Goal: Book appointment/travel/reservation

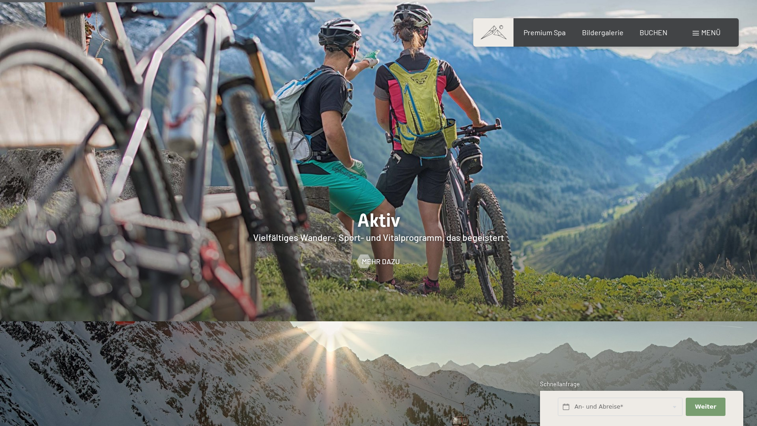
scroll to position [1781, 0]
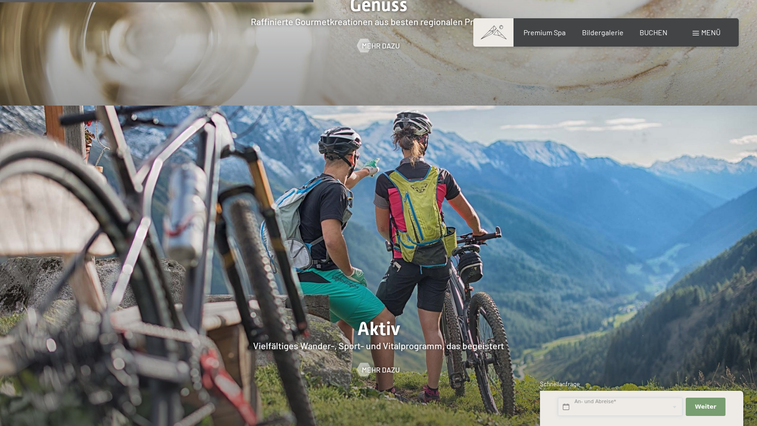
click at [593, 406] on input "text" at bounding box center [619, 406] width 125 height 19
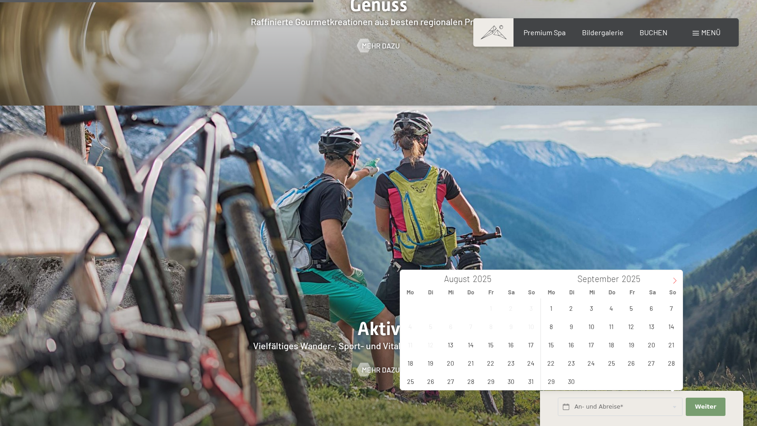
click at [672, 279] on icon at bounding box center [674, 280] width 6 height 6
click at [672, 277] on icon at bounding box center [674, 280] width 6 height 6
click at [673, 275] on span at bounding box center [675, 278] width 16 height 16
type input "2026"
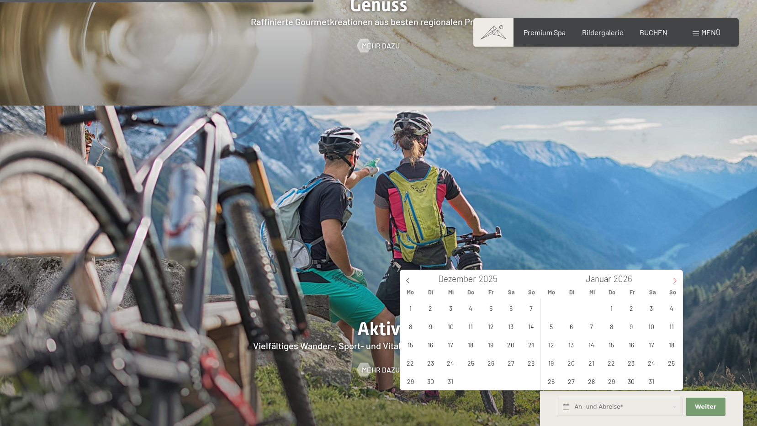
click at [673, 275] on span at bounding box center [675, 278] width 16 height 16
type input "2026"
click at [651, 327] on span "7" at bounding box center [651, 326] width 18 height 18
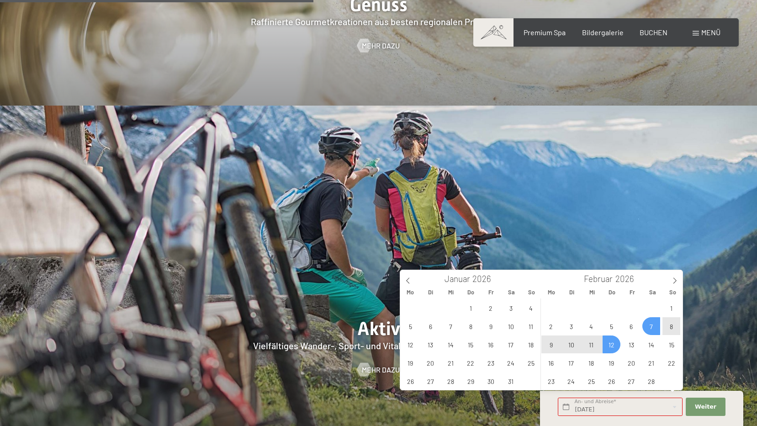
click at [607, 343] on span "12" at bounding box center [611, 344] width 18 height 18
type input "Sa. 07.02.2026 - Do. 12.02.2026"
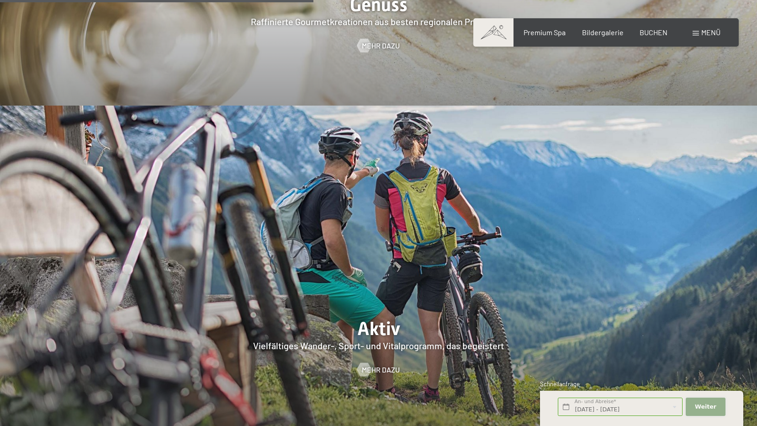
click at [701, 403] on span "Weiter" at bounding box center [704, 406] width 21 height 8
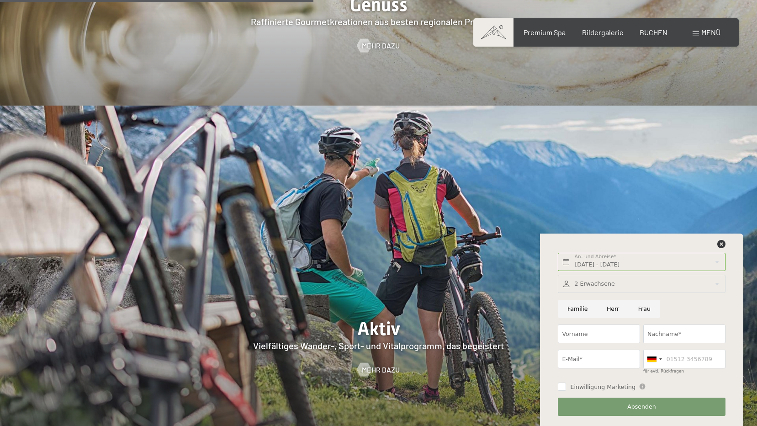
click at [620, 278] on div at bounding box center [640, 283] width 167 height 19
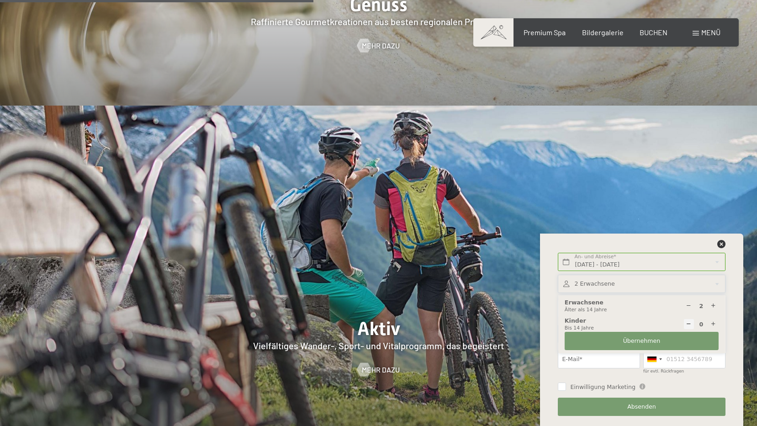
click at [603, 378] on div "Einwilligung Marketing Der Unterfertigte, der die Aufklärung laut Link gelesen …" at bounding box center [641, 385] width 170 height 17
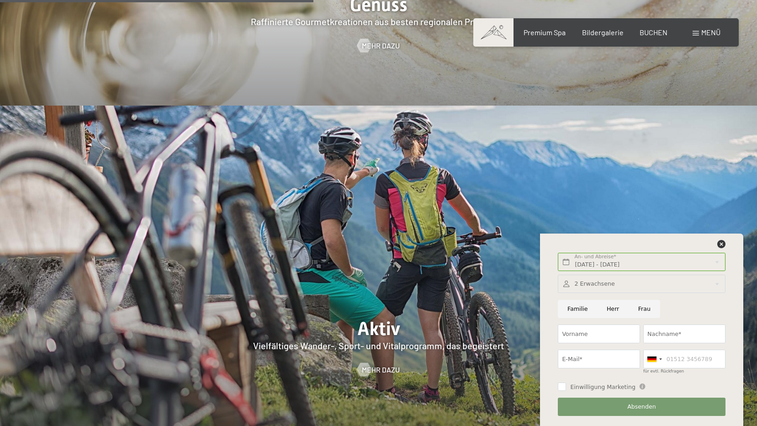
click at [704, 28] on span "Menü" at bounding box center [710, 32] width 19 height 9
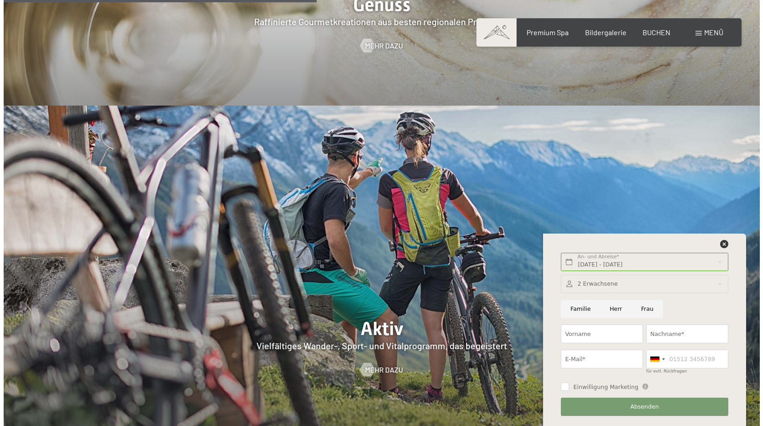
scroll to position [1787, 0]
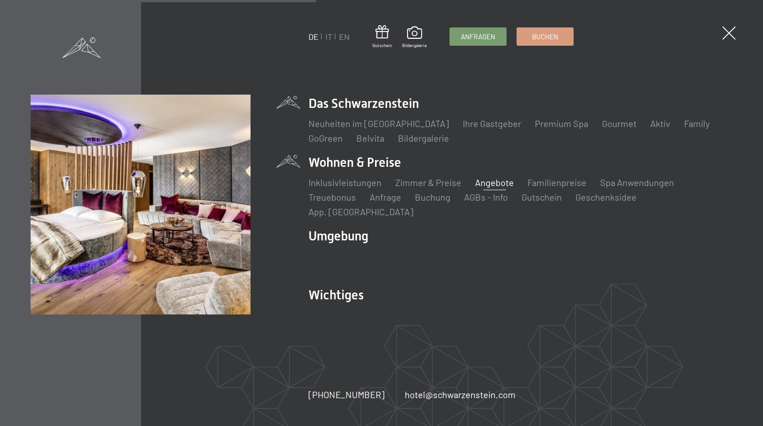
click at [505, 188] on link "Angebote" at bounding box center [494, 182] width 39 height 11
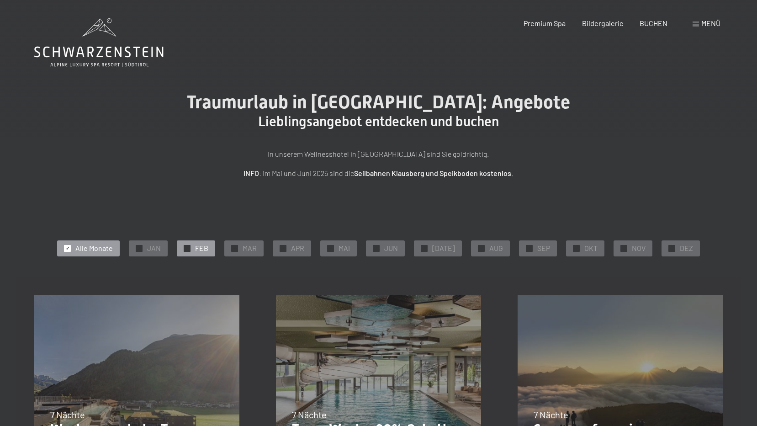
click at [189, 249] on span "✓" at bounding box center [187, 248] width 4 height 6
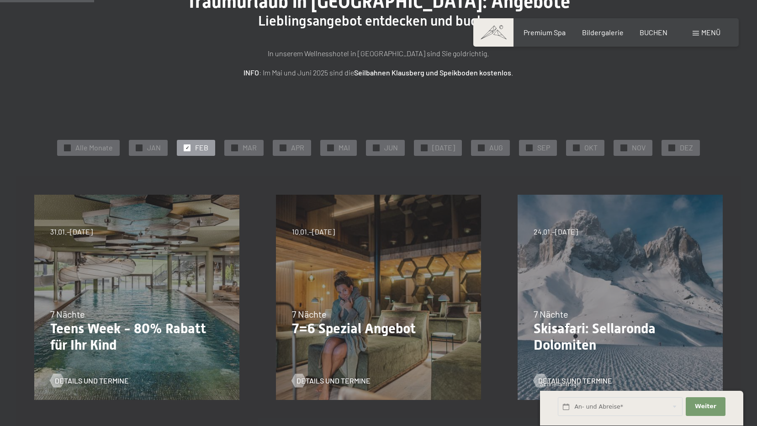
scroll to position [137, 0]
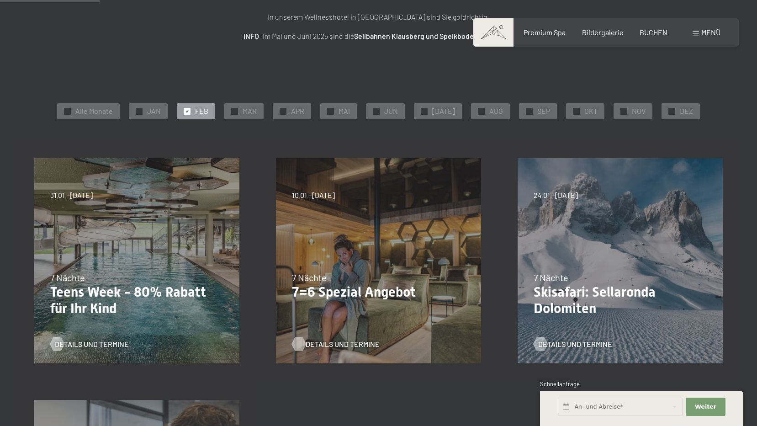
click at [316, 345] on span "Details und Termine" at bounding box center [342, 344] width 74 height 10
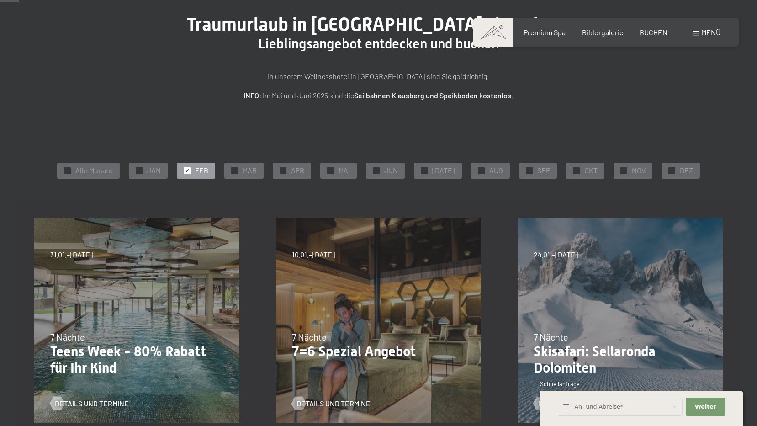
scroll to position [0, 0]
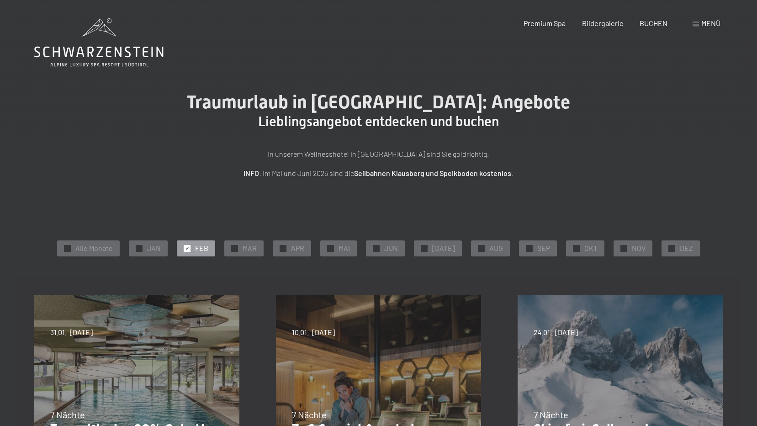
click at [704, 18] on div "Menü" at bounding box center [706, 23] width 28 height 10
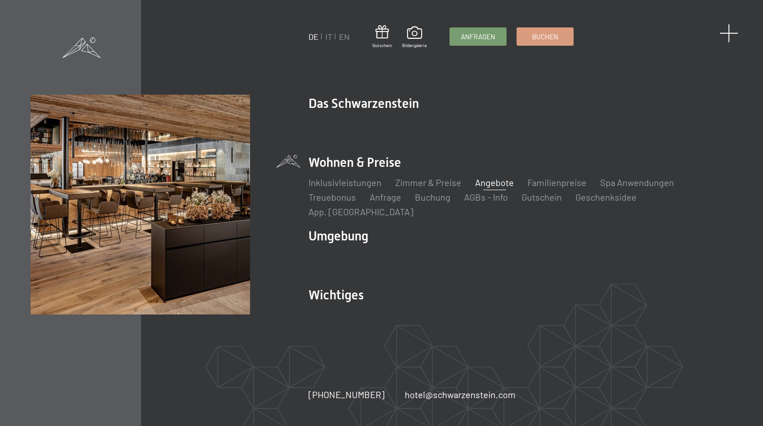
click at [724, 32] on span at bounding box center [729, 33] width 19 height 19
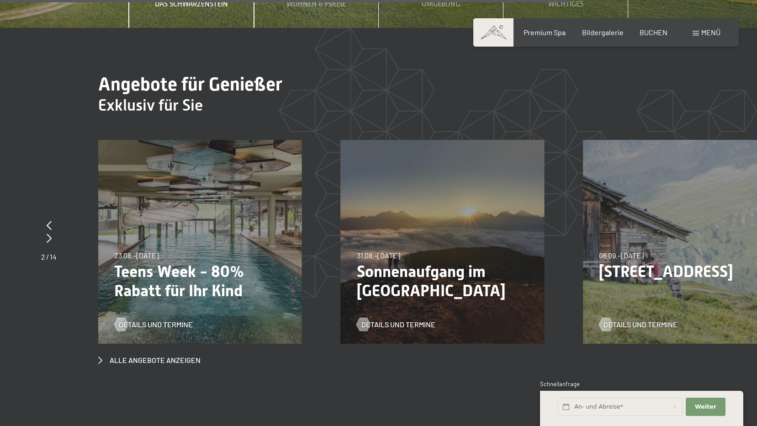
scroll to position [3287, 0]
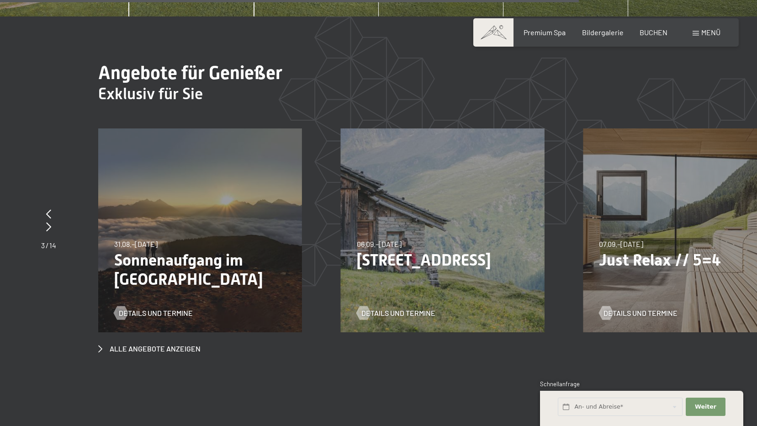
click at [658, 252] on div "07.09.–03.10.2025 21.12.–26.12.2025 11.01.–23.01.2026 08.03.–27.03.2026 08.11.–…" at bounding box center [685, 230] width 204 height 204
click at [644, 308] on span "Details und Termine" at bounding box center [649, 313] width 74 height 10
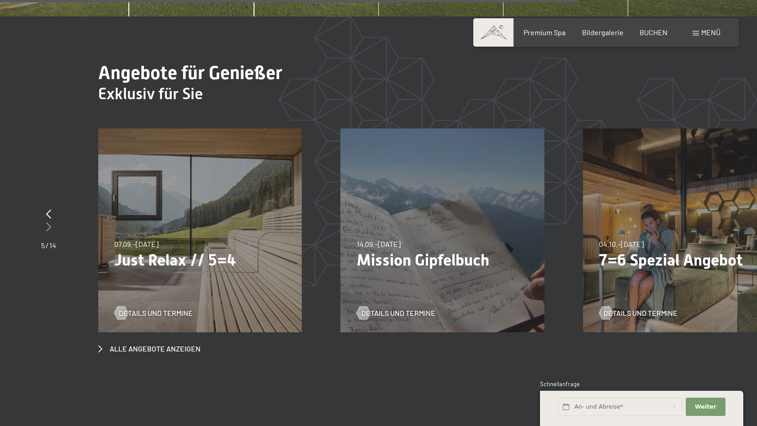
click at [47, 222] on icon at bounding box center [48, 226] width 5 height 9
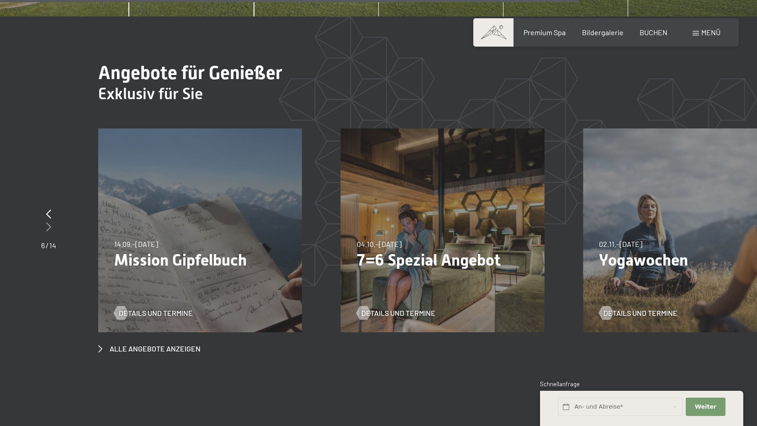
click at [47, 222] on icon at bounding box center [48, 226] width 5 height 9
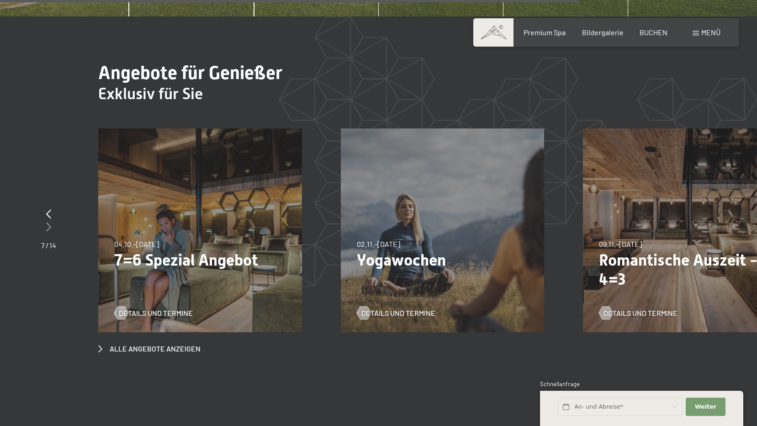
click at [47, 222] on icon at bounding box center [48, 226] width 5 height 9
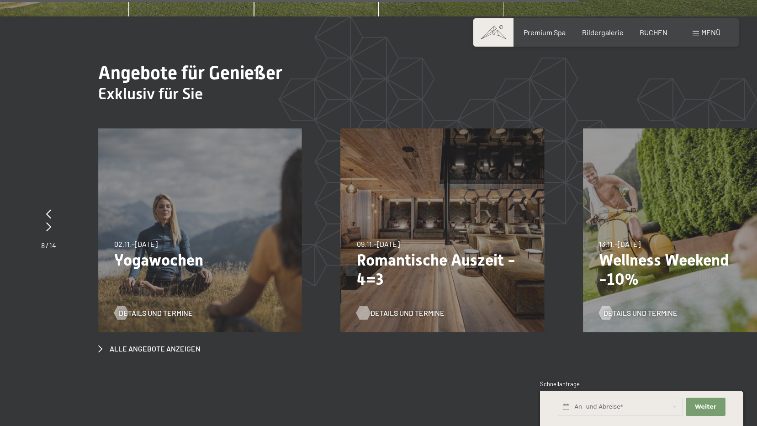
click at [365, 306] on div at bounding box center [363, 313] width 8 height 14
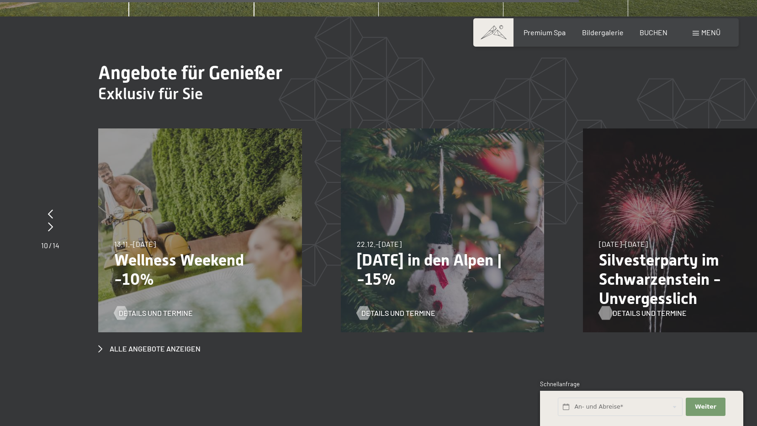
click at [644, 308] on span "Details und Termine" at bounding box center [649, 313] width 74 height 10
click at [44, 221] on div at bounding box center [50, 227] width 18 height 13
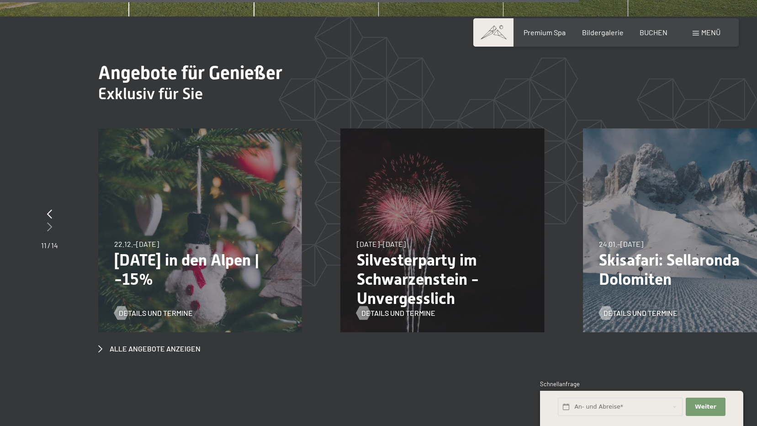
click at [44, 221] on div at bounding box center [49, 227] width 17 height 13
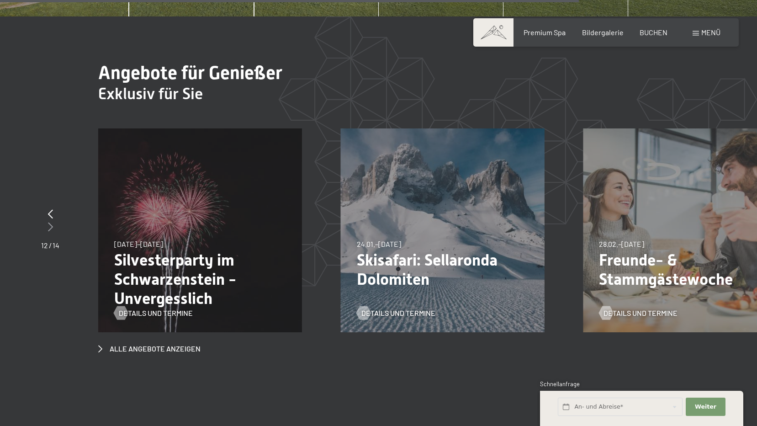
click at [44, 221] on div at bounding box center [50, 227] width 18 height 13
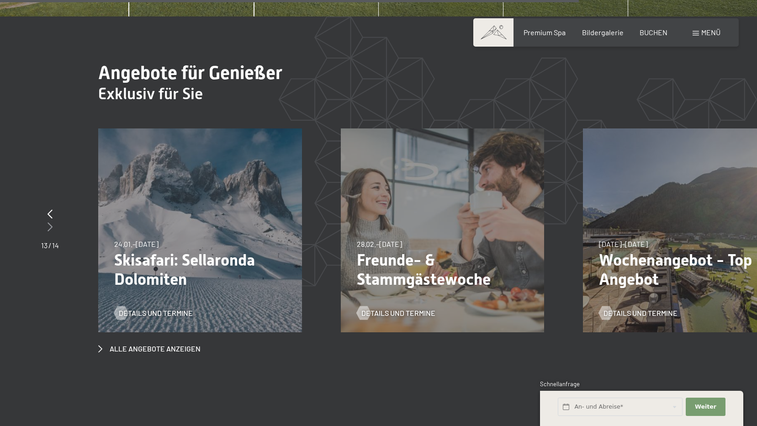
click at [44, 221] on div at bounding box center [50, 227] width 18 height 13
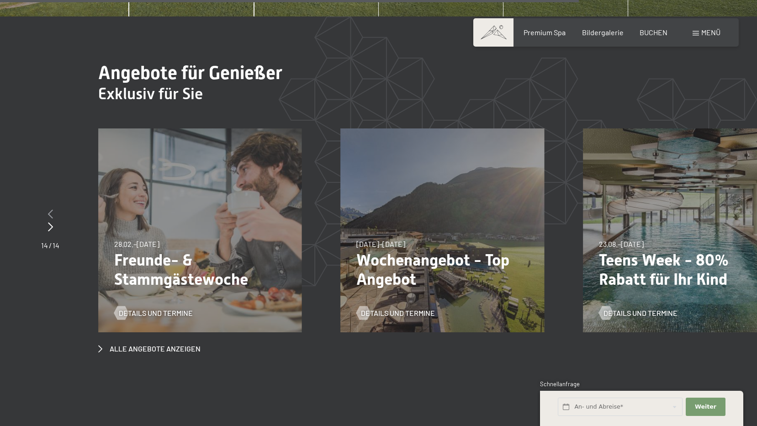
click at [51, 209] on icon at bounding box center [50, 213] width 5 height 9
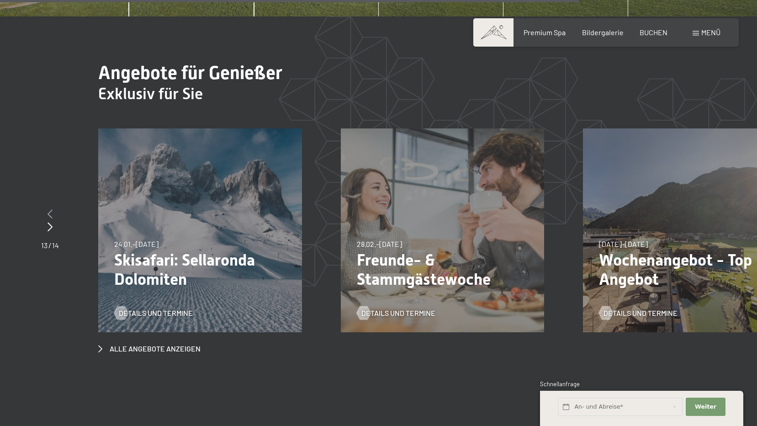
click at [51, 209] on icon at bounding box center [49, 213] width 5 height 9
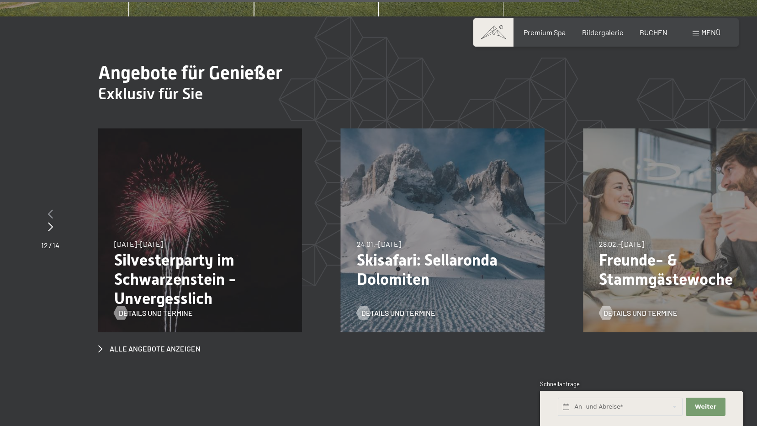
click at [51, 209] on icon at bounding box center [50, 213] width 5 height 9
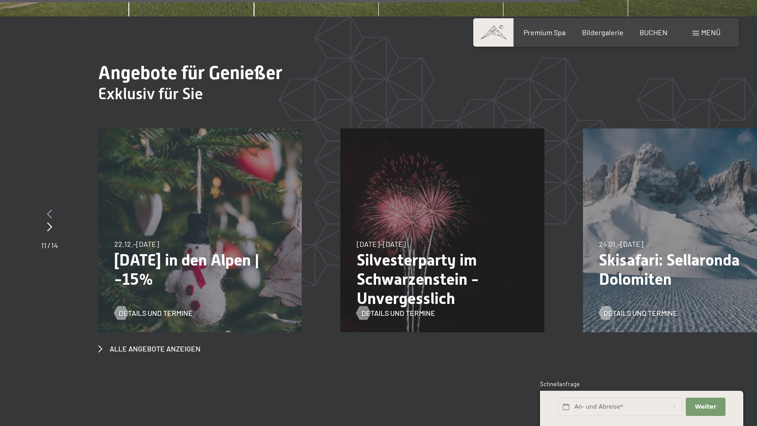
click at [51, 209] on icon at bounding box center [49, 213] width 5 height 9
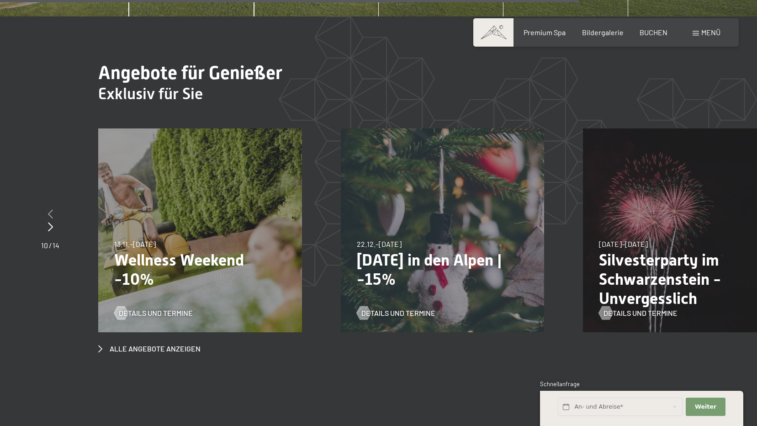
click at [51, 209] on icon at bounding box center [50, 213] width 5 height 9
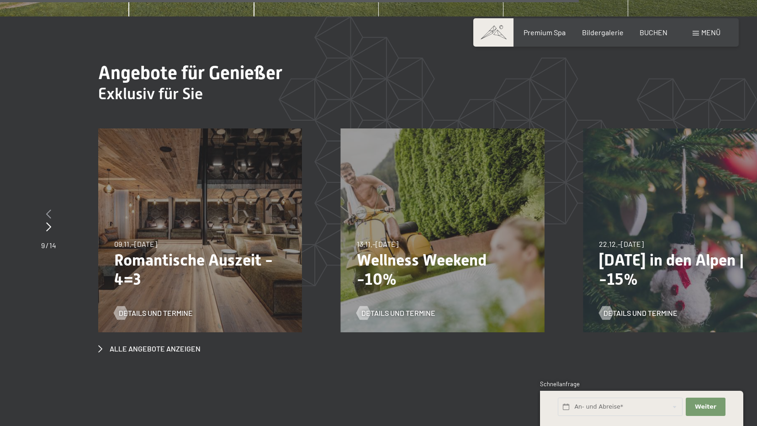
click at [51, 209] on icon at bounding box center [48, 213] width 5 height 9
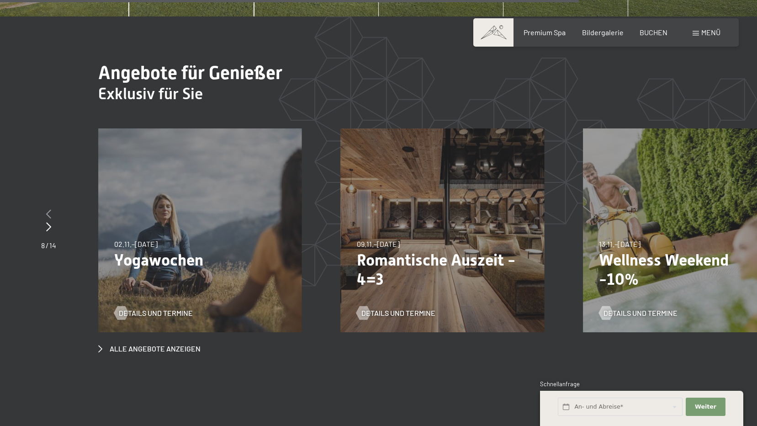
click at [51, 209] on icon at bounding box center [48, 213] width 5 height 9
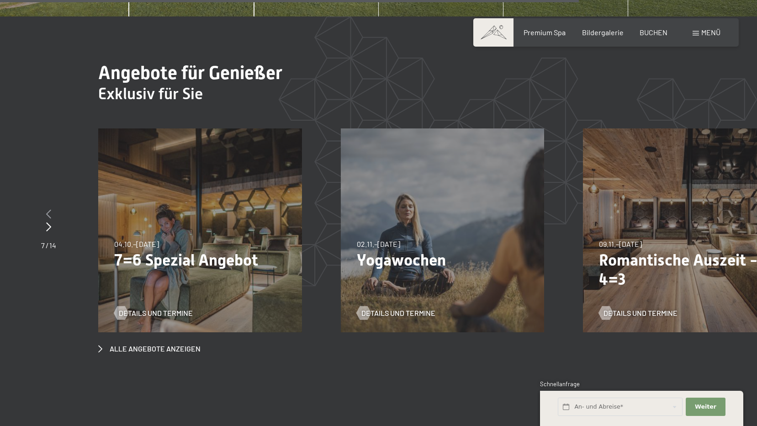
click at [51, 209] on icon at bounding box center [48, 213] width 5 height 9
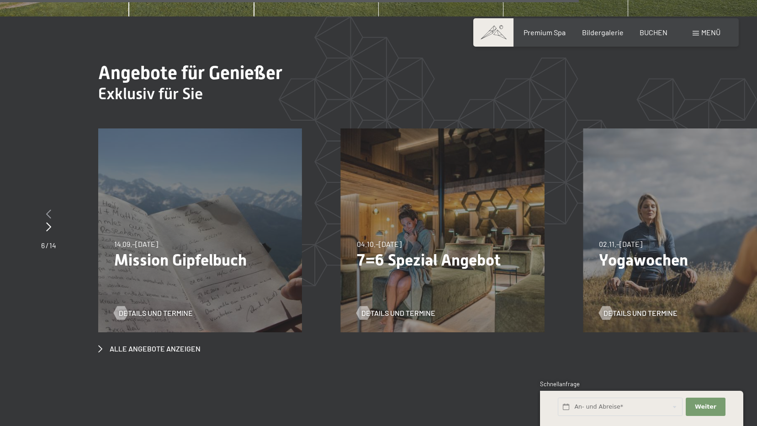
click at [51, 209] on icon at bounding box center [48, 213] width 5 height 9
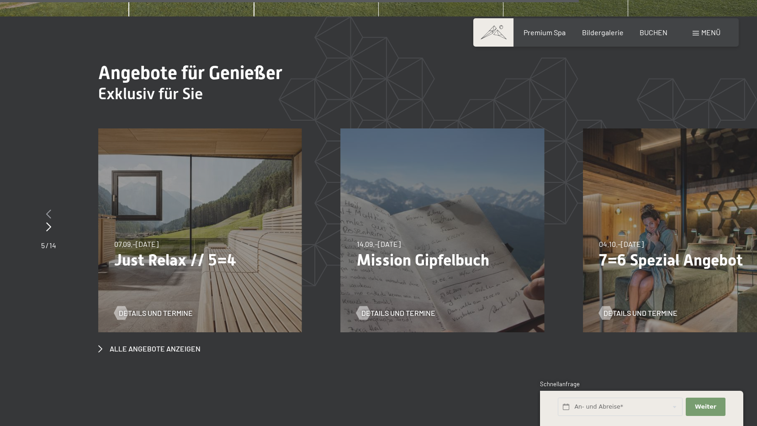
click at [51, 209] on icon at bounding box center [48, 213] width 5 height 9
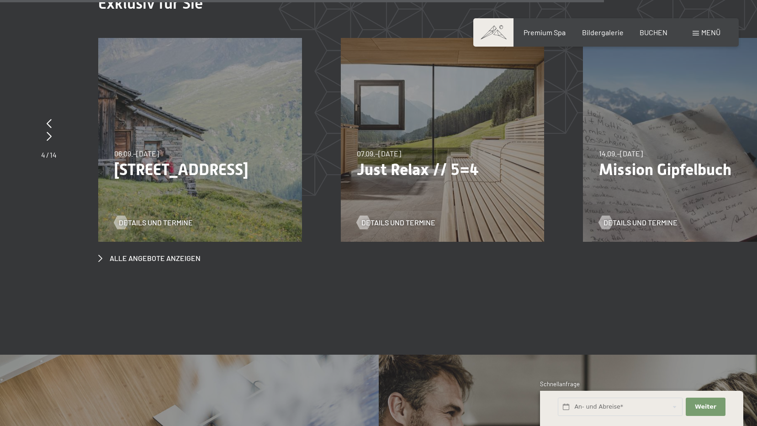
scroll to position [3470, 0]
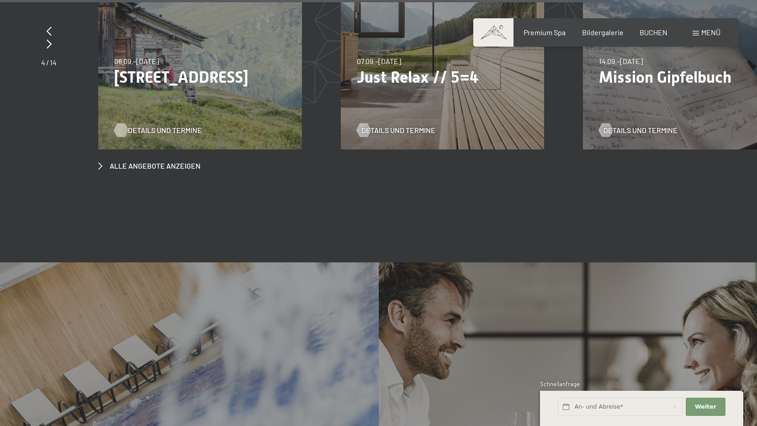
click at [169, 125] on span "Details und Termine" at bounding box center [165, 130] width 74 height 10
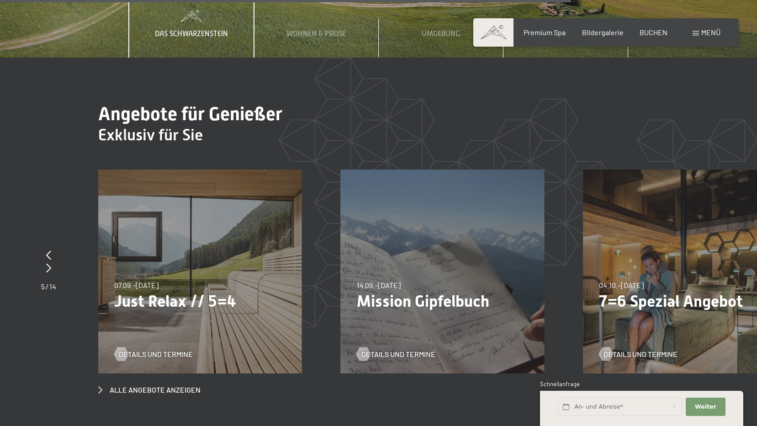
scroll to position [3242, 0]
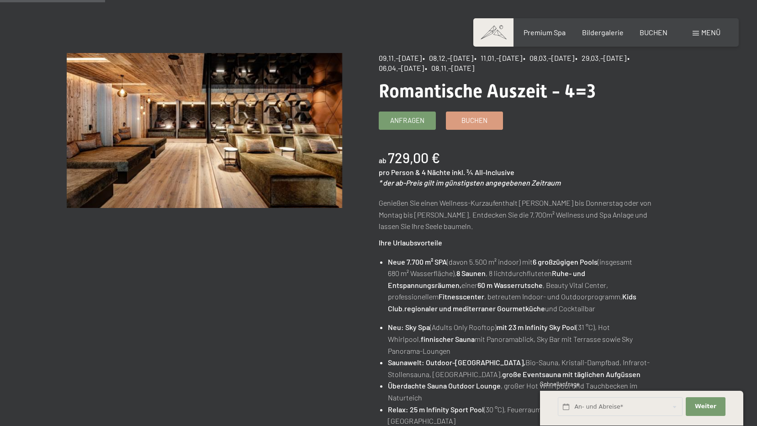
scroll to position [46, 0]
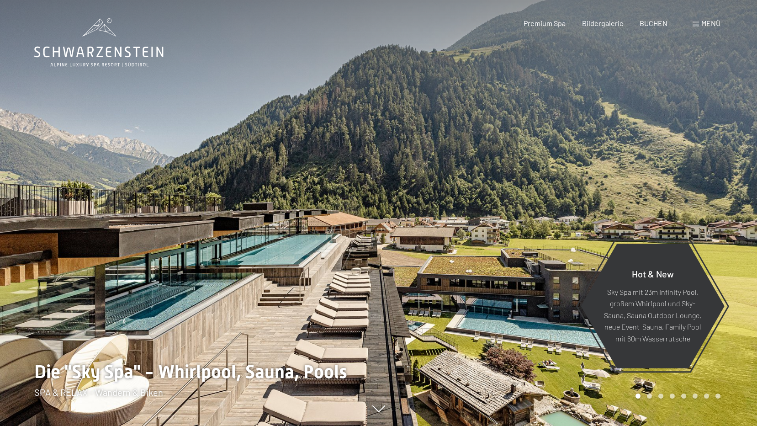
click at [707, 21] on span "Menü" at bounding box center [710, 23] width 19 height 9
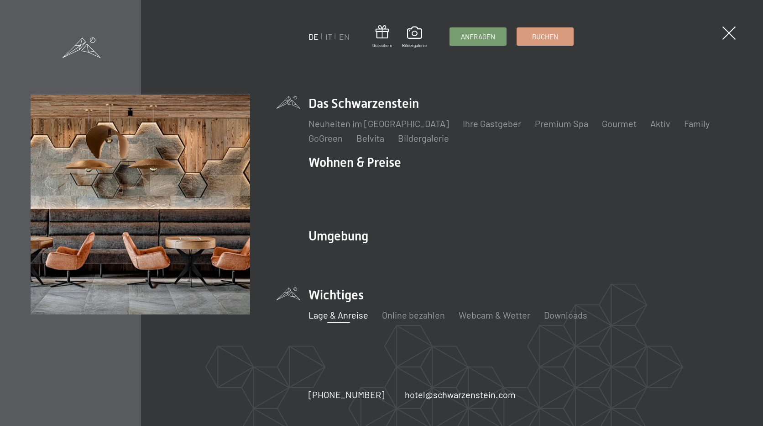
click at [341, 309] on link "Lage & Anreise" at bounding box center [339, 314] width 60 height 11
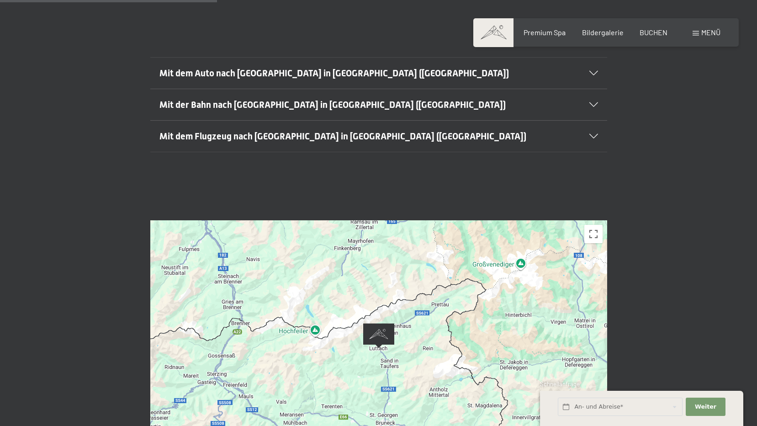
scroll to position [274, 0]
